Goal: Task Accomplishment & Management: Complete application form

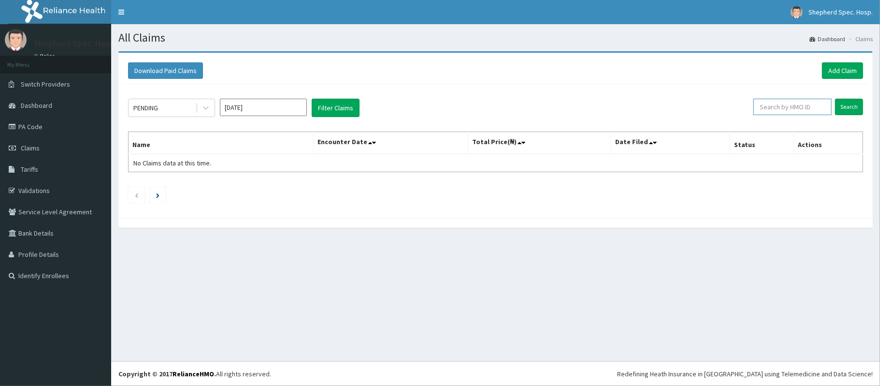
click at [785, 109] on input "text" at bounding box center [793, 107] width 78 height 16
paste input "Dpc/10044/a"
type input "Dpc/10044/a"
click at [846, 105] on input "Search" at bounding box center [849, 107] width 28 height 16
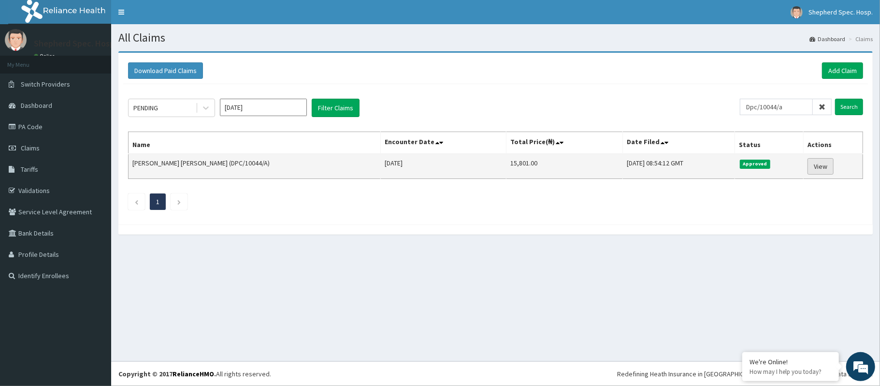
click at [813, 168] on link "View" at bounding box center [821, 166] width 26 height 16
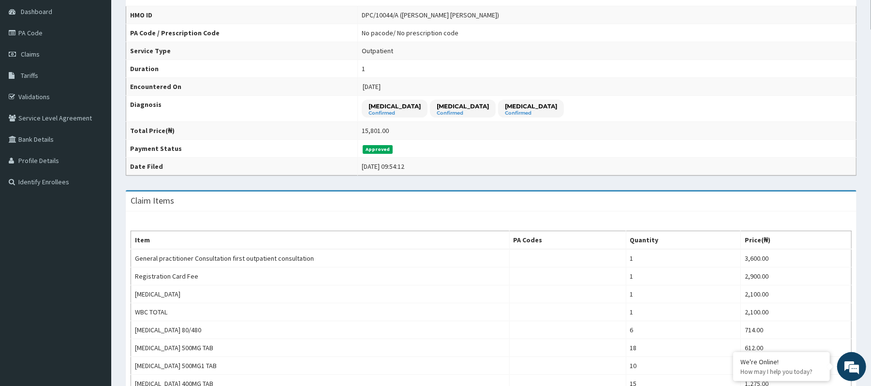
scroll to position [64, 0]
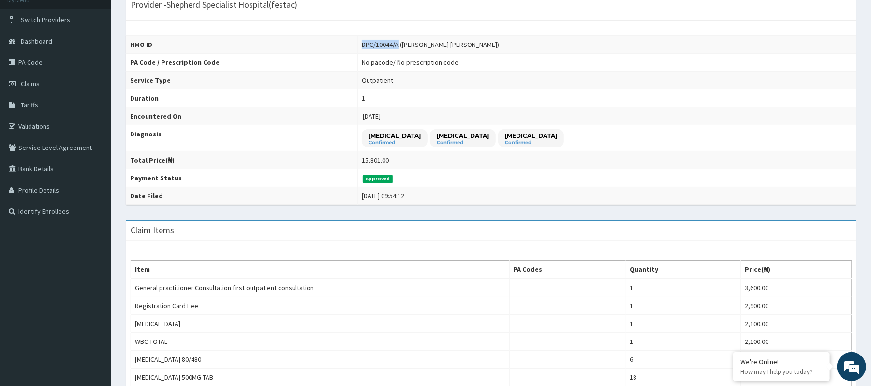
drag, startPoint x: 407, startPoint y: 44, endPoint x: 377, endPoint y: 38, distance: 30.7
click at [377, 38] on td "DPC/10044/A (Esther Chidera Chukwuma)" at bounding box center [606, 45] width 498 height 18
copy div "DPC/10044/A"
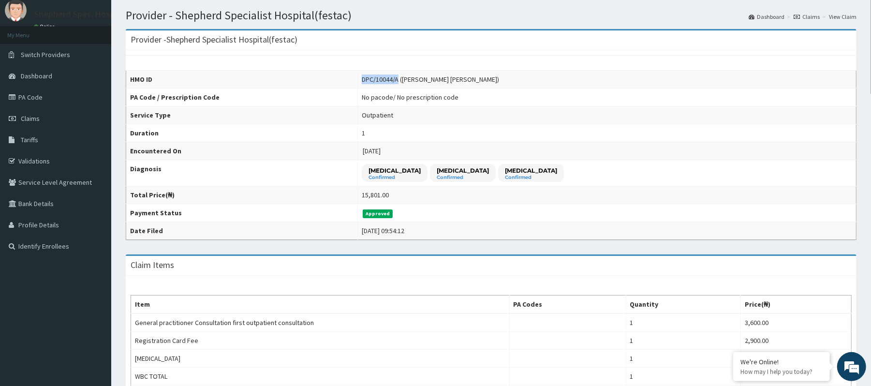
scroll to position [0, 0]
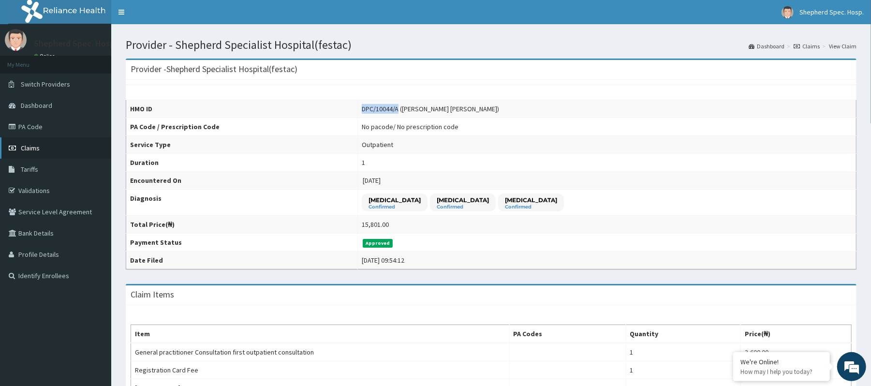
click at [19, 151] on link "Claims" at bounding box center [55, 147] width 111 height 21
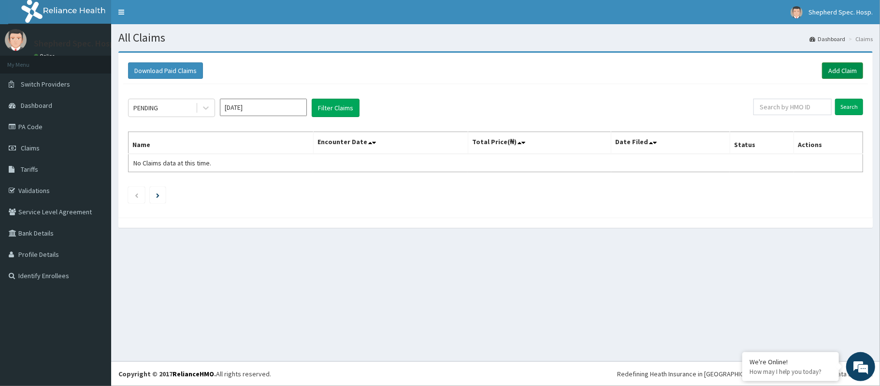
click at [842, 66] on link "Add Claim" at bounding box center [842, 70] width 41 height 16
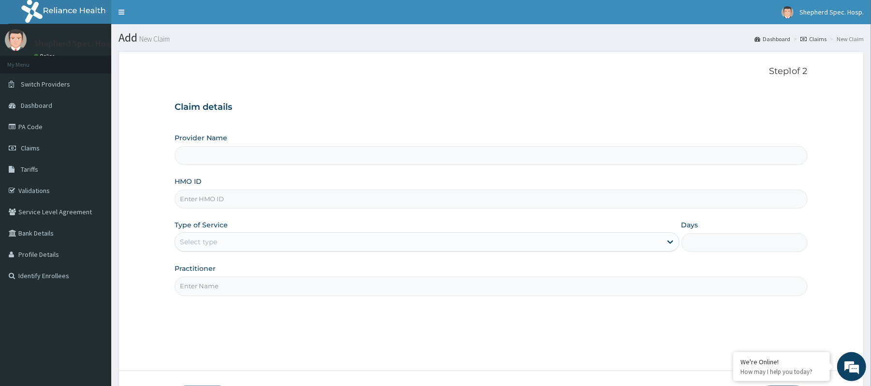
click at [274, 207] on input "HMO ID" at bounding box center [491, 199] width 632 height 19
paste input "DPC/10044/A"
type input "DPC/10044/A"
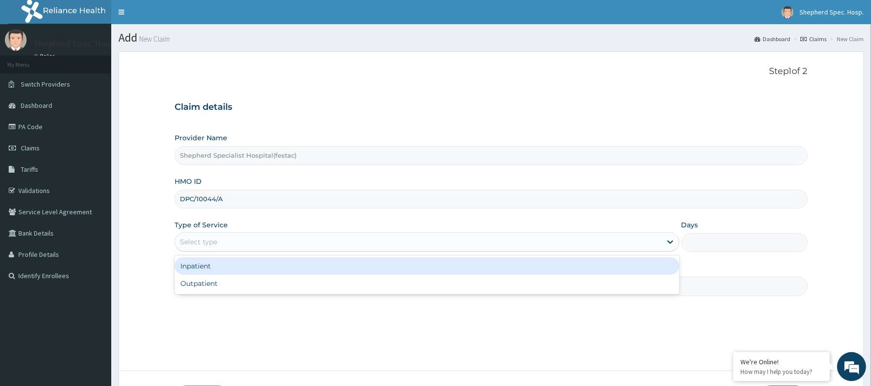
type input "Shepherd Specialist Hospital(festac)"
click at [227, 242] on div "Select type" at bounding box center [418, 241] width 486 height 15
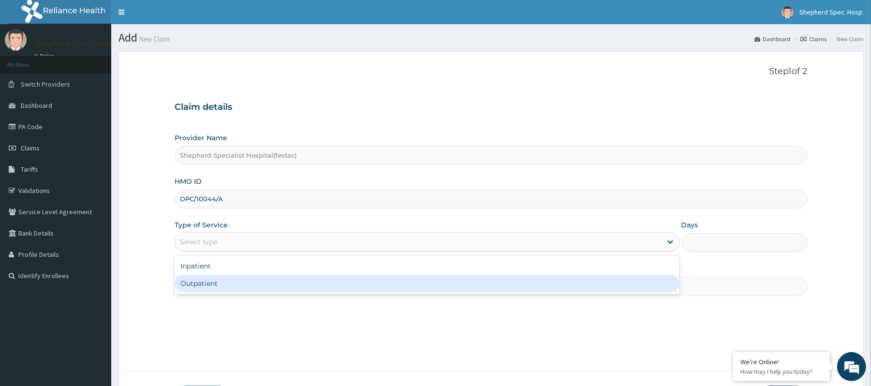
click at [214, 292] on div "Outpatient" at bounding box center [427, 283] width 504 height 17
type input "1"
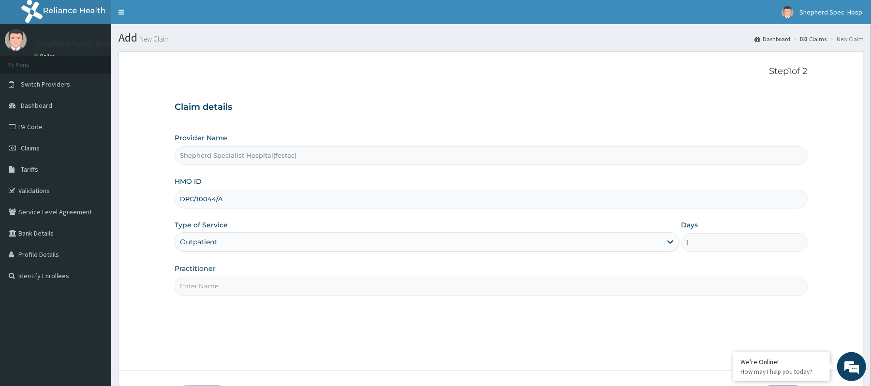
click at [219, 290] on input "Practitioner" at bounding box center [491, 286] width 632 height 19
type input "DR CHRIS"
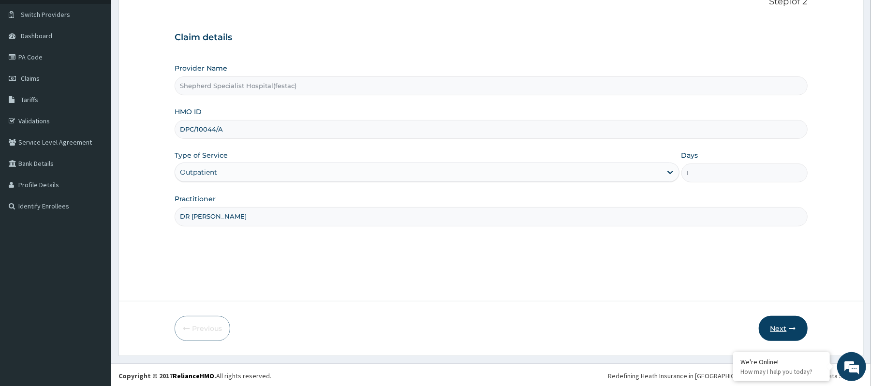
scroll to position [72, 0]
click at [796, 330] on button "Next" at bounding box center [783, 326] width 49 height 25
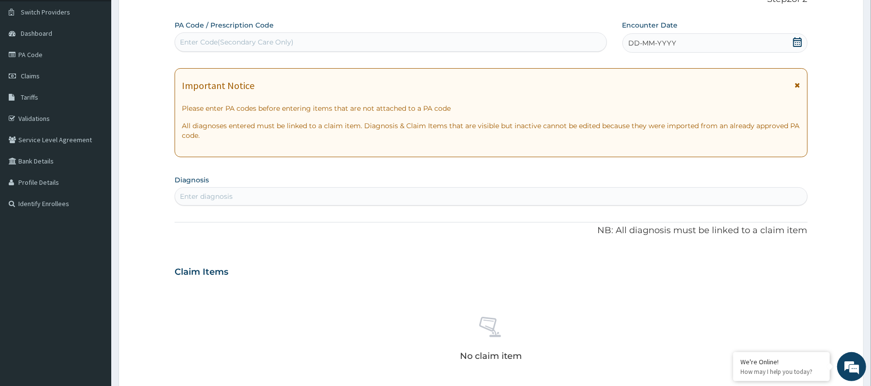
click at [302, 198] on div "Enter diagnosis" at bounding box center [490, 196] width 631 height 15
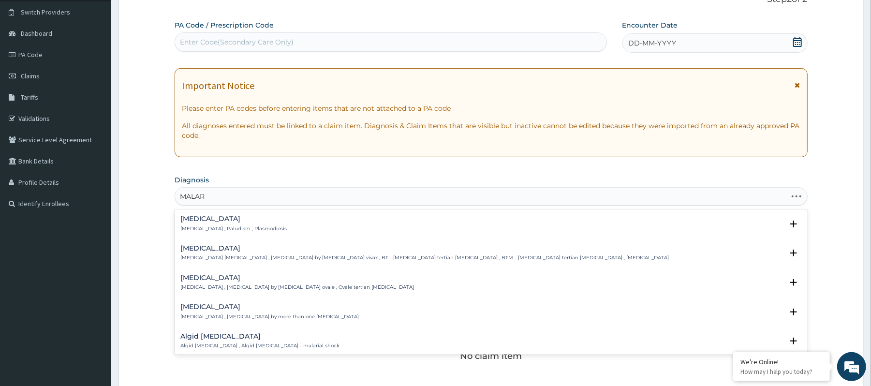
type input "MALARI"
click at [275, 229] on div "Malaria Malaria , Paludism , Plasmodiosis" at bounding box center [490, 223] width 621 height 17
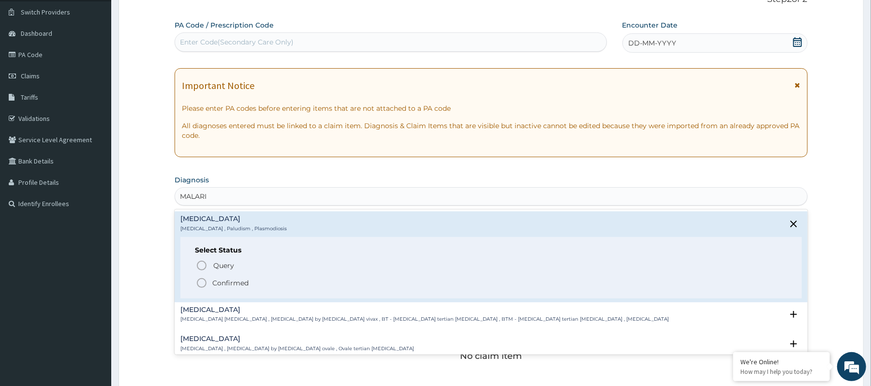
scroll to position [0, 0]
click at [215, 283] on p "Confirmed" at bounding box center [230, 283] width 36 height 10
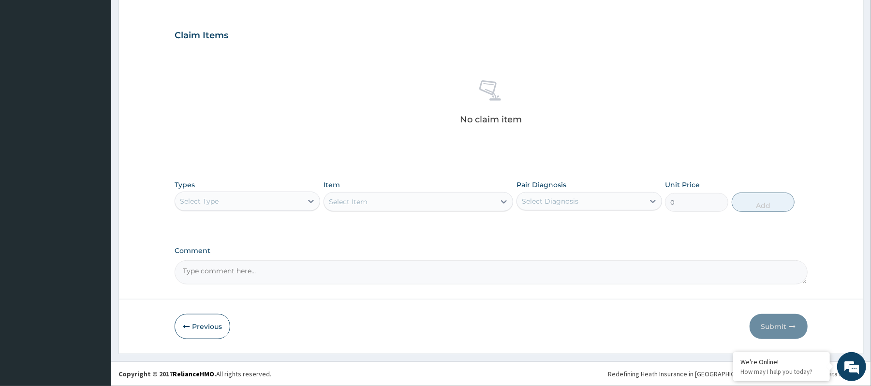
scroll to position [312, 0]
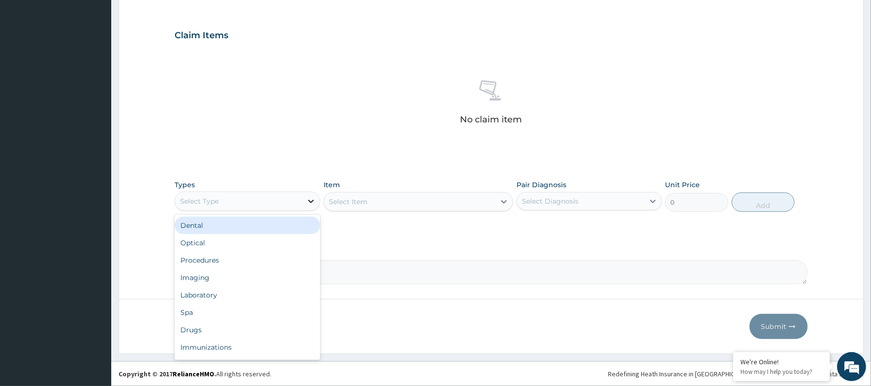
click at [310, 204] on icon at bounding box center [311, 201] width 10 height 10
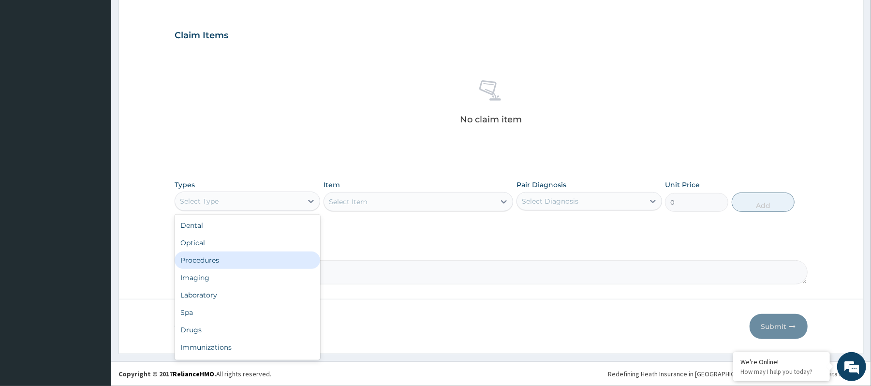
click at [279, 263] on div "Procedures" at bounding box center [248, 259] width 146 height 17
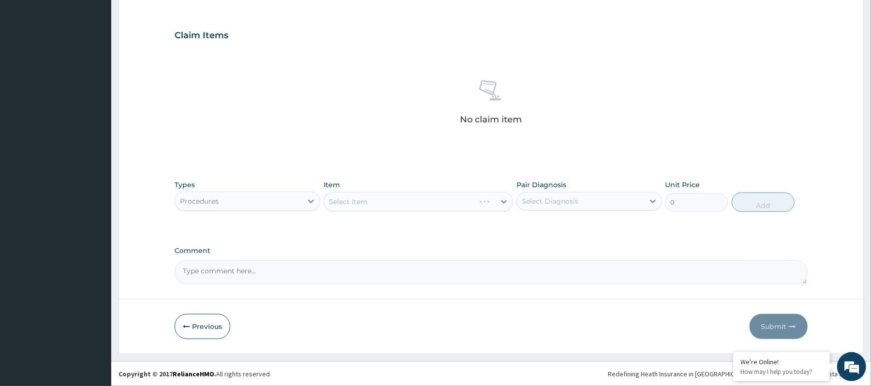
click at [393, 200] on div "Select Item" at bounding box center [418, 201] width 190 height 19
click at [393, 200] on div "Select Item" at bounding box center [409, 201] width 171 height 15
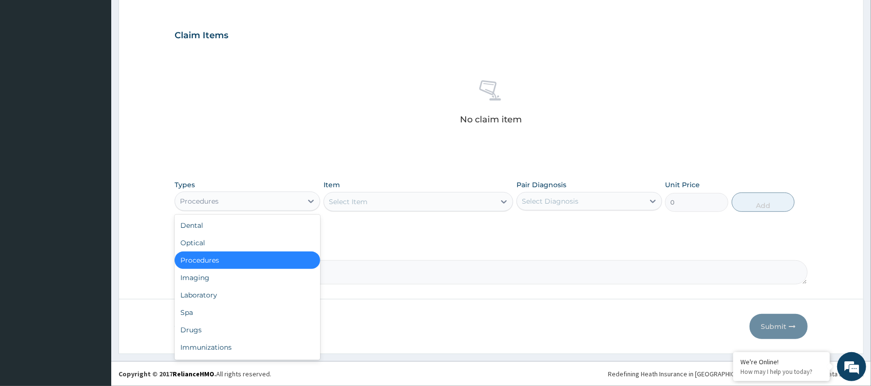
click at [270, 204] on div "Procedures" at bounding box center [238, 200] width 127 height 15
click at [236, 295] on div "Laboratory" at bounding box center [248, 294] width 146 height 17
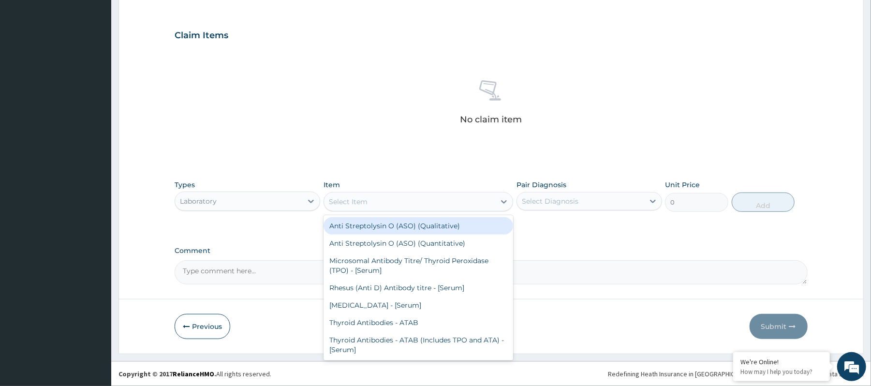
click at [400, 205] on div "Select Item" at bounding box center [409, 201] width 171 height 15
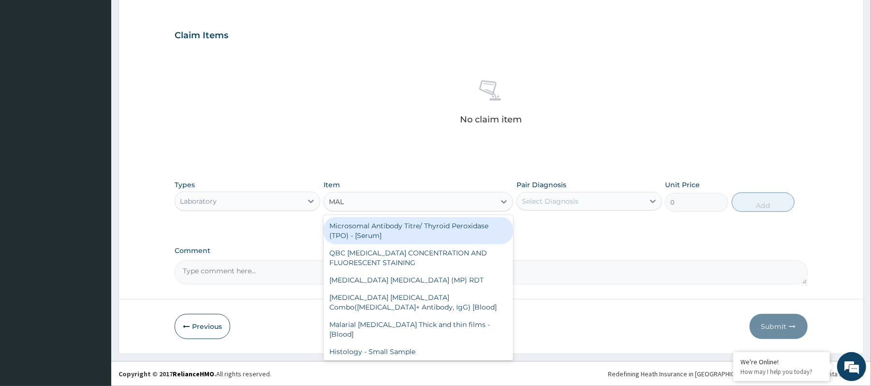
type input "MALA"
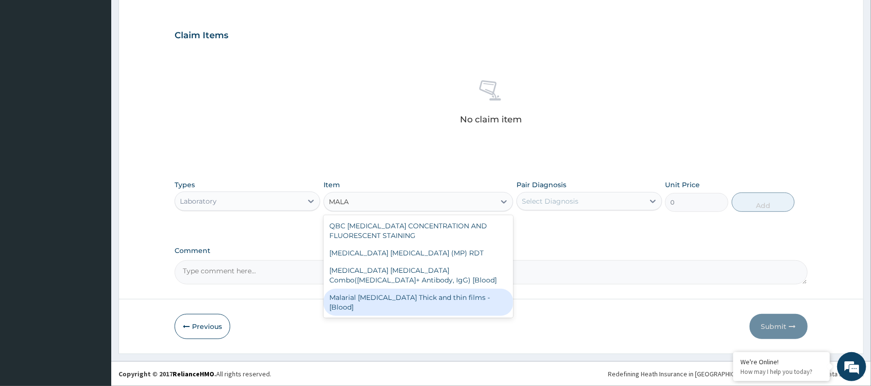
drag, startPoint x: 395, startPoint y: 249, endPoint x: 389, endPoint y: 291, distance: 43.1
click at [389, 291] on div "QBC MALARIA CONCENTRATION AND FLUORESCENT STAINING MALARIA PARASITE (MP) RDT Ma…" at bounding box center [418, 266] width 190 height 102
click at [389, 291] on div "Malarial Parasite Thick and thin films - [Blood]" at bounding box center [418, 302] width 190 height 27
type input "2100"
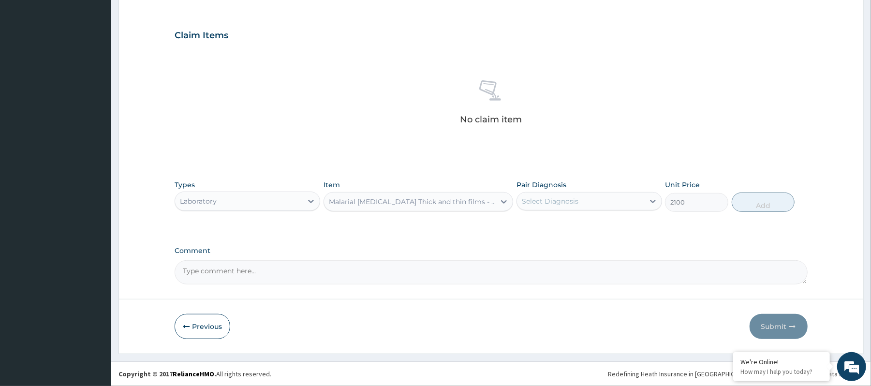
click at [602, 210] on div "Pair Diagnosis Select Diagnosis" at bounding box center [589, 196] width 146 height 32
click at [607, 204] on div "Select Diagnosis" at bounding box center [580, 200] width 127 height 15
click at [605, 229] on div "Malaria" at bounding box center [589, 226] width 146 height 20
checkbox input "true"
click at [760, 199] on button "Add" at bounding box center [762, 201] width 63 height 19
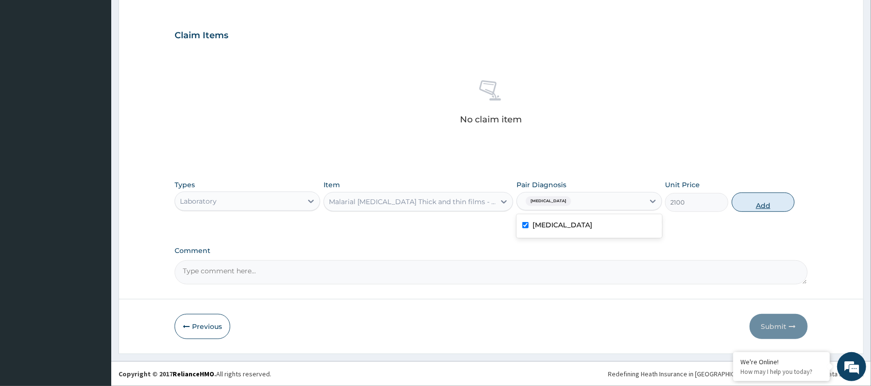
type input "0"
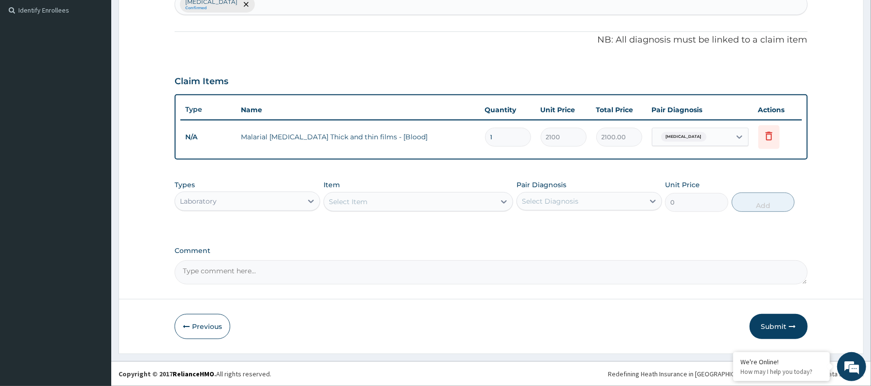
scroll to position [72, 0]
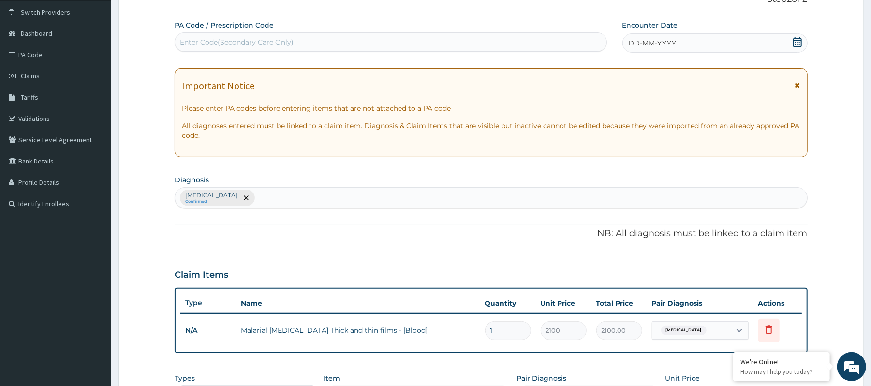
click at [793, 41] on icon at bounding box center [797, 42] width 9 height 10
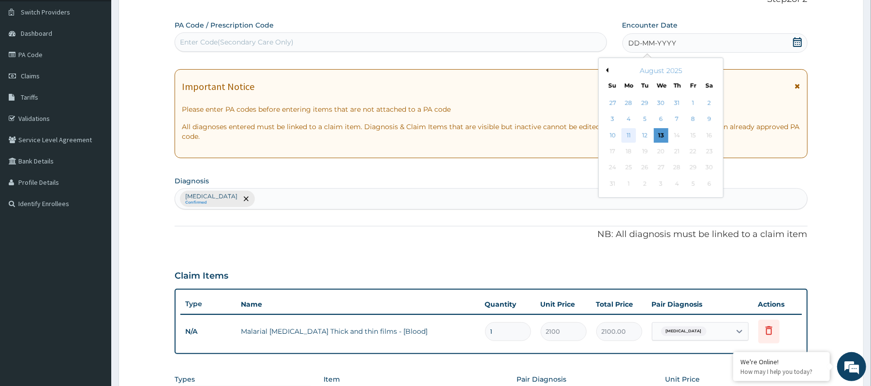
click at [622, 137] on div "11" at bounding box center [628, 135] width 15 height 15
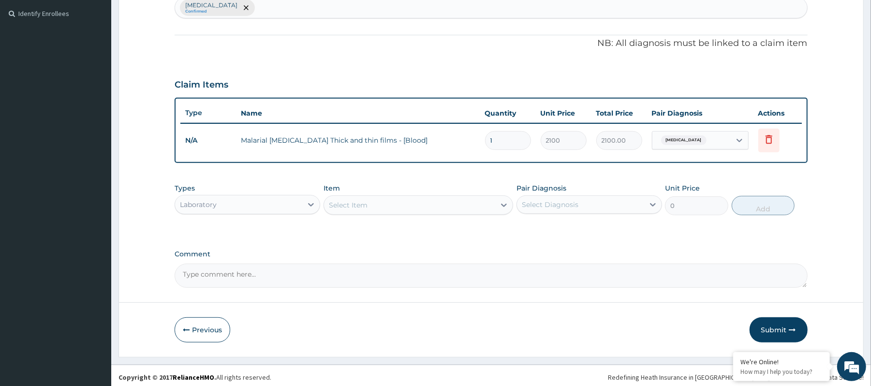
scroll to position [265, 0]
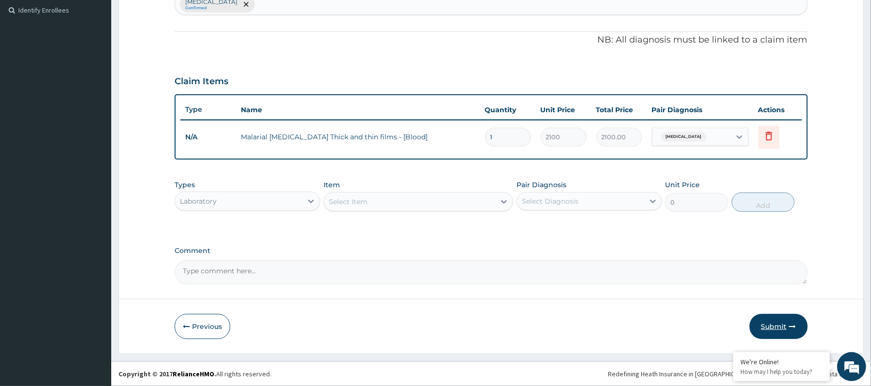
click at [764, 326] on button "Submit" at bounding box center [778, 326] width 58 height 25
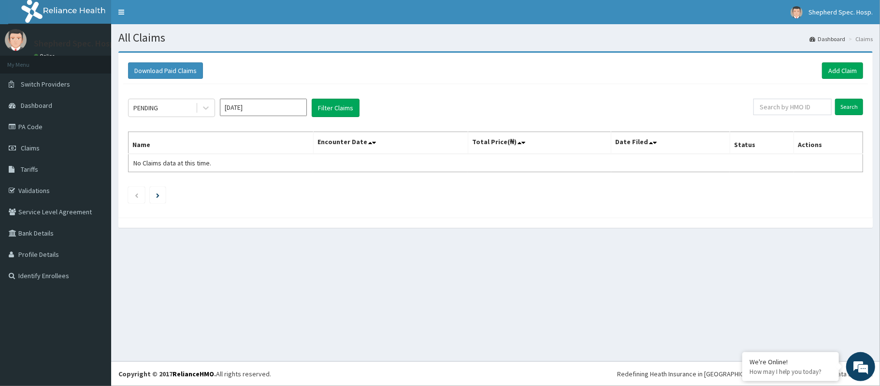
click at [844, 57] on div "Download Paid Claims Add Claim × Note you can only download claims within a max…" at bounding box center [495, 135] width 755 height 165
click at [842, 71] on link "Add Claim" at bounding box center [842, 70] width 41 height 16
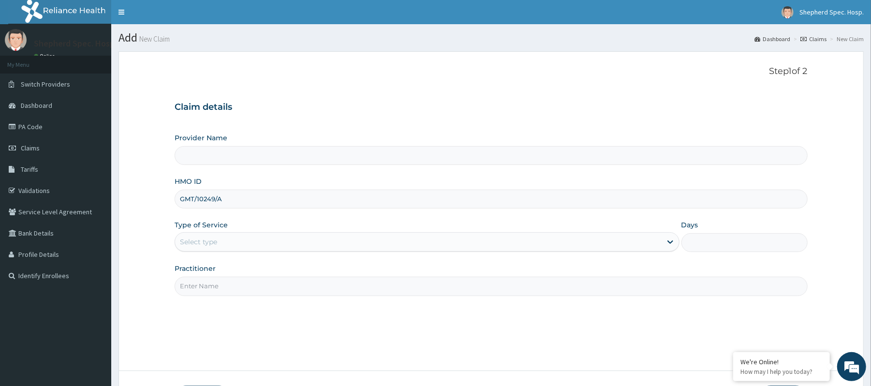
type input "GMT/10249/A"
click at [208, 249] on div "Select type" at bounding box center [418, 241] width 486 height 15
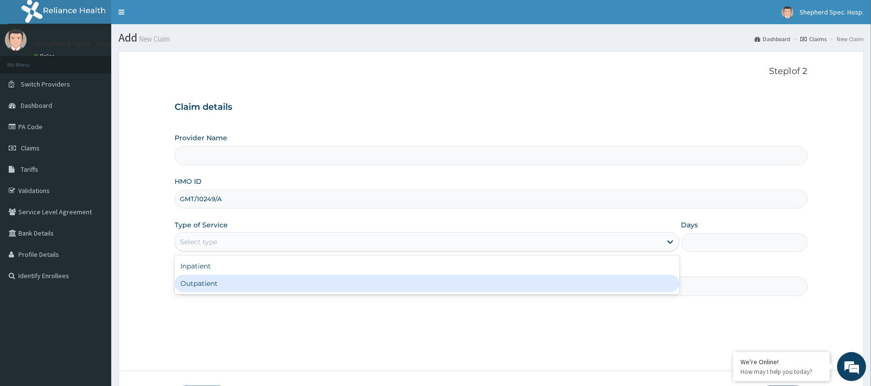
click at [202, 281] on div "Outpatient" at bounding box center [427, 283] width 504 height 17
type input "1"
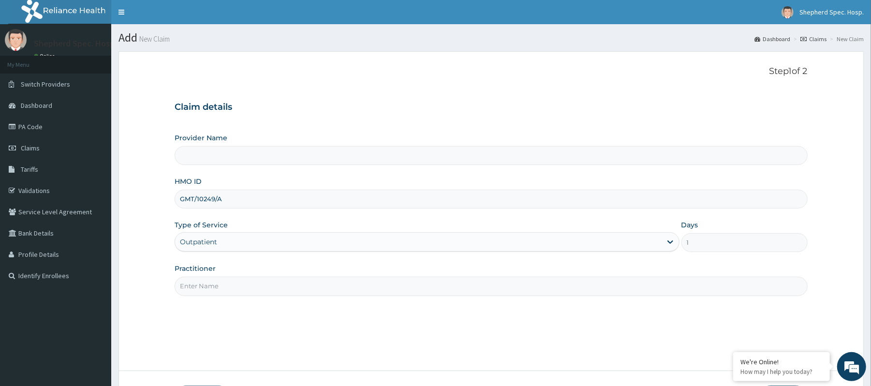
click at [209, 279] on input "Practitioner" at bounding box center [491, 286] width 632 height 19
type input "Shepherd Specialist Hospital(festac)"
type input "DR CHRIS"
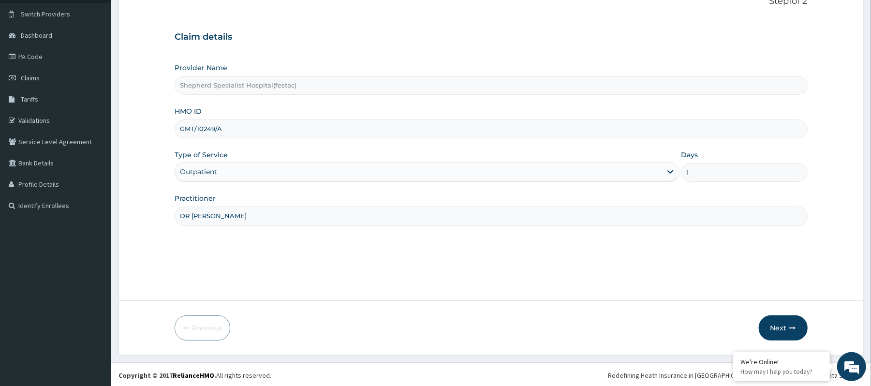
scroll to position [72, 0]
click at [784, 323] on button "Next" at bounding box center [783, 326] width 49 height 25
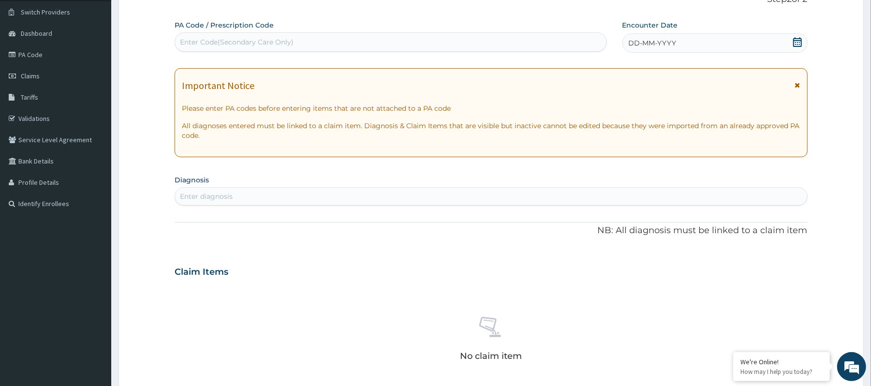
scroll to position [0, 0]
click at [370, 40] on div "Enter Code(Secondary Care Only)" at bounding box center [390, 41] width 431 height 15
paste input "PA/57188C"
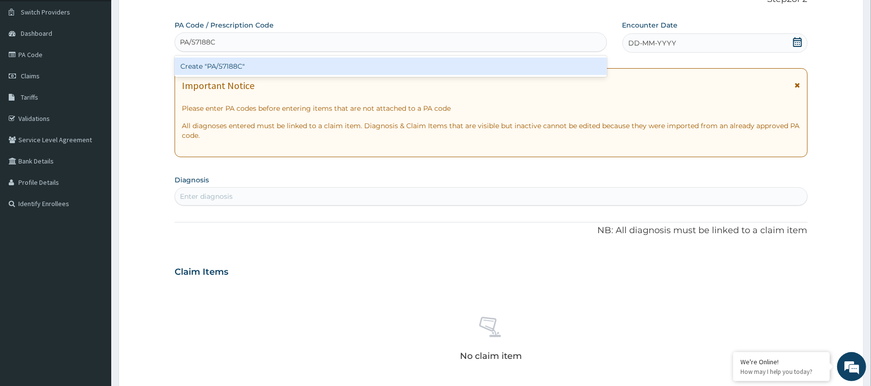
type input "PA/57188C"
click at [125, 122] on form "Step 2 of 2 PA Code / Prescription Code option Create "PA/57188C" focused, 1 of…" at bounding box center [490, 284] width 745 height 611
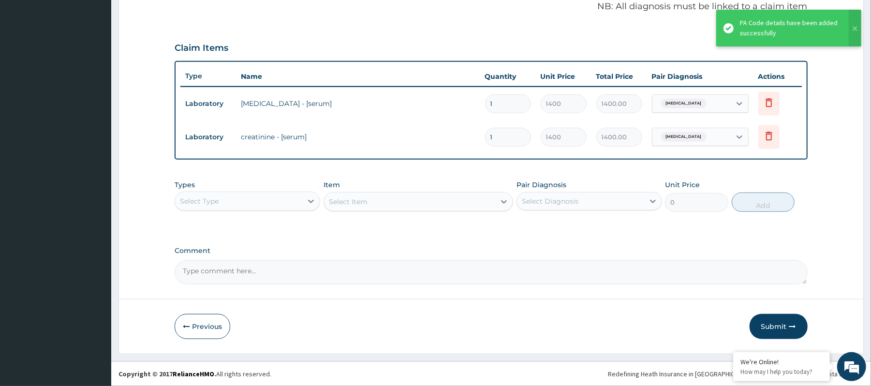
scroll to position [299, 0]
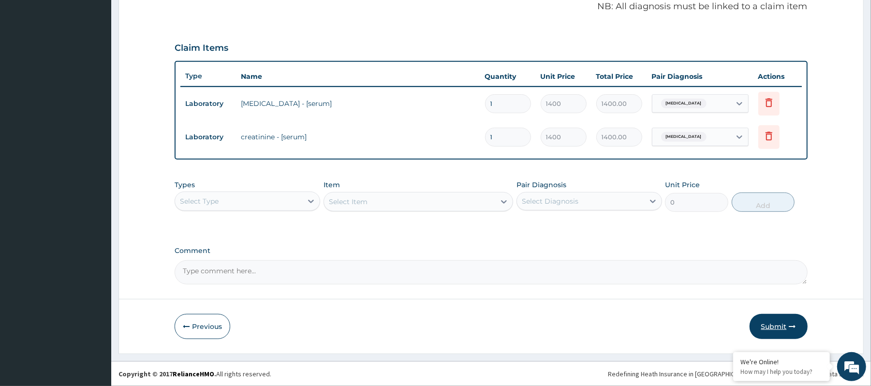
click at [786, 322] on button "Submit" at bounding box center [778, 326] width 58 height 25
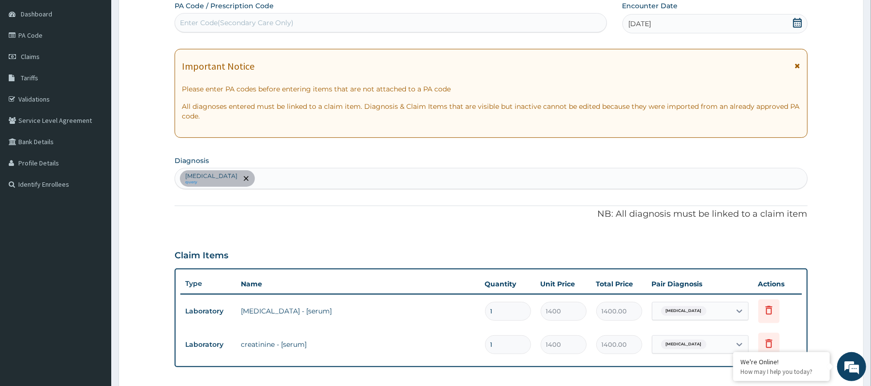
scroll to position [258, 0]
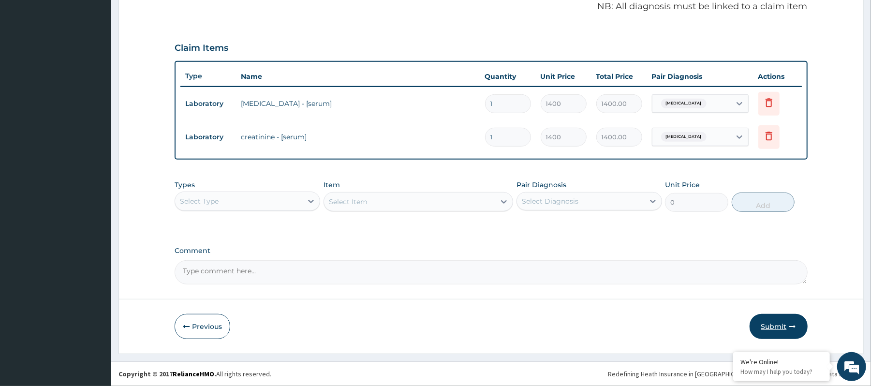
click at [780, 334] on button "Submit" at bounding box center [778, 326] width 58 height 25
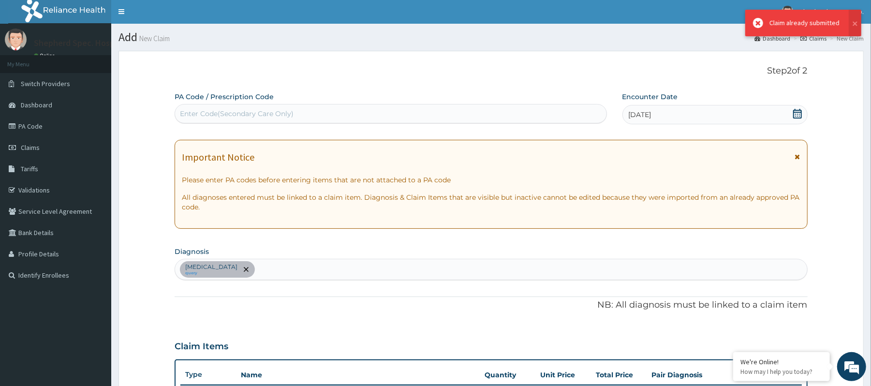
scroll to position [0, 0]
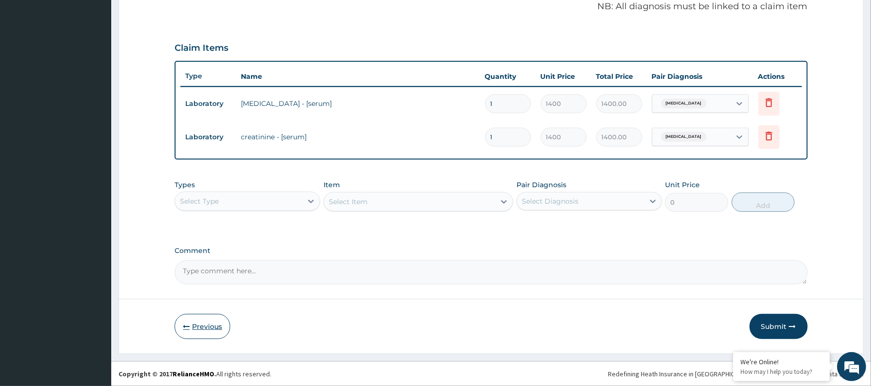
click at [186, 321] on button "Previous" at bounding box center [203, 326] width 56 height 25
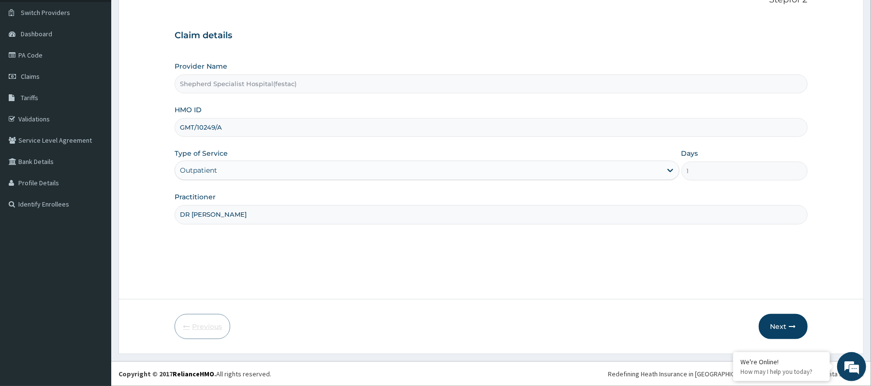
scroll to position [72, 0]
drag, startPoint x: 224, startPoint y: 130, endPoint x: 175, endPoint y: 127, distance: 49.4
click at [175, 127] on input "GMT/10249/A" at bounding box center [491, 127] width 632 height 19
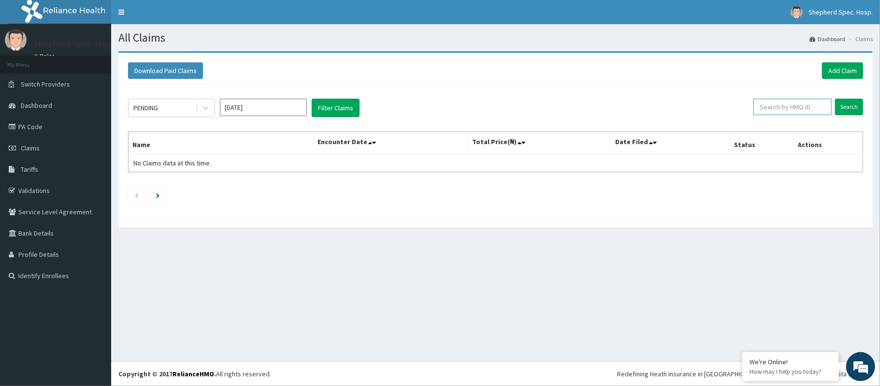
paste input "GMT/10249/A"
type input "GMT/10249/A"
click at [854, 111] on input "Search" at bounding box center [849, 107] width 28 height 16
